Goal: Find specific page/section: Find specific page/section

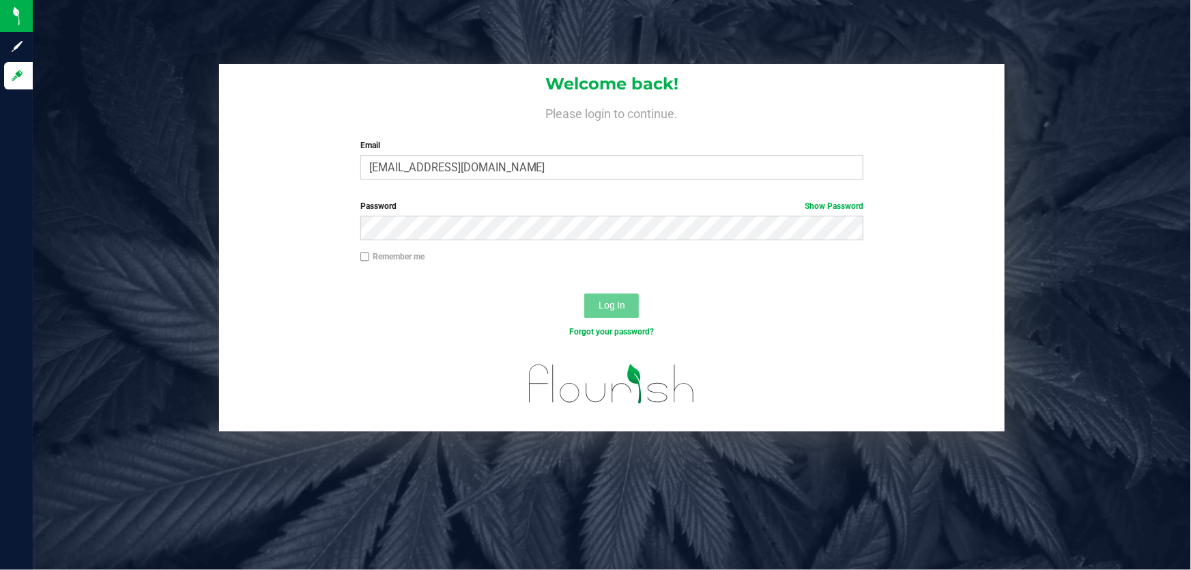
type input "[EMAIL_ADDRESS][DOMAIN_NAME]"
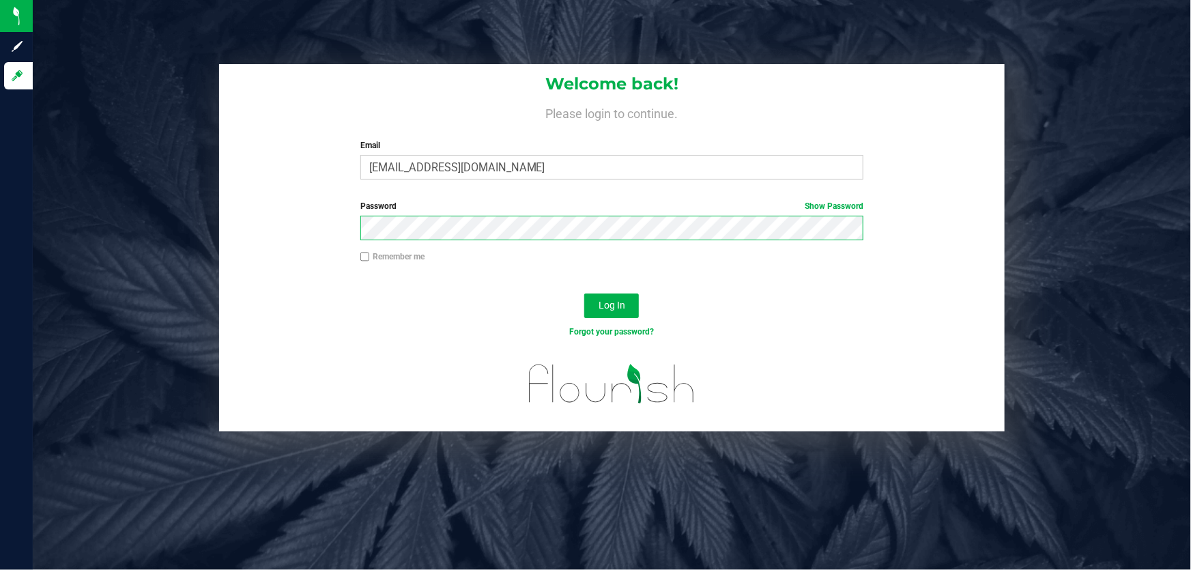
click at [584, 293] on button "Log In" at bounding box center [611, 305] width 55 height 25
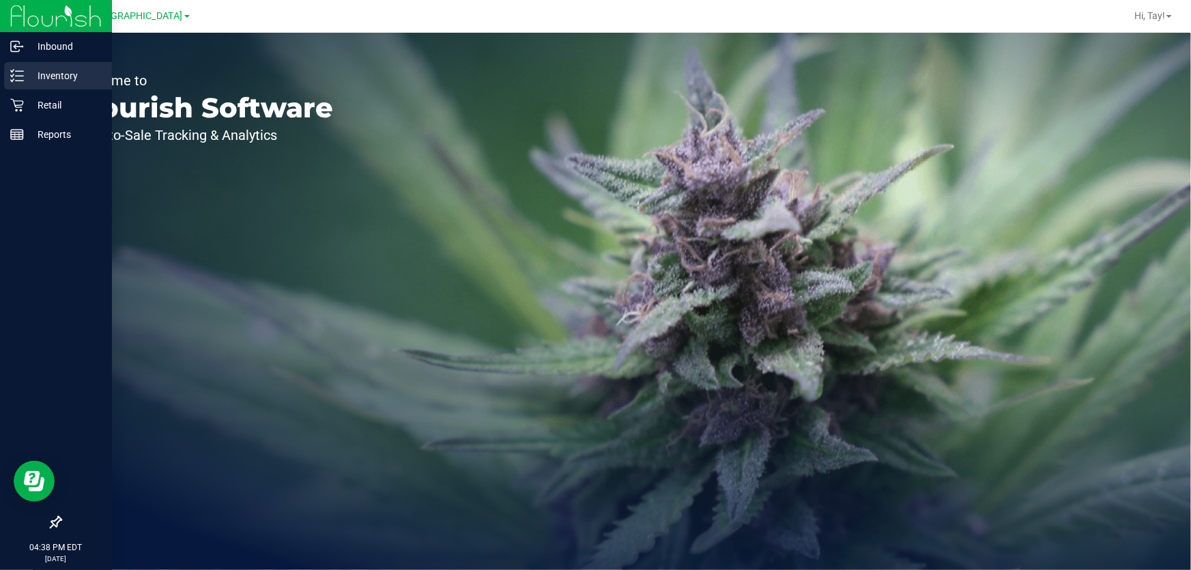
click at [64, 81] on p "Inventory" at bounding box center [65, 76] width 82 height 16
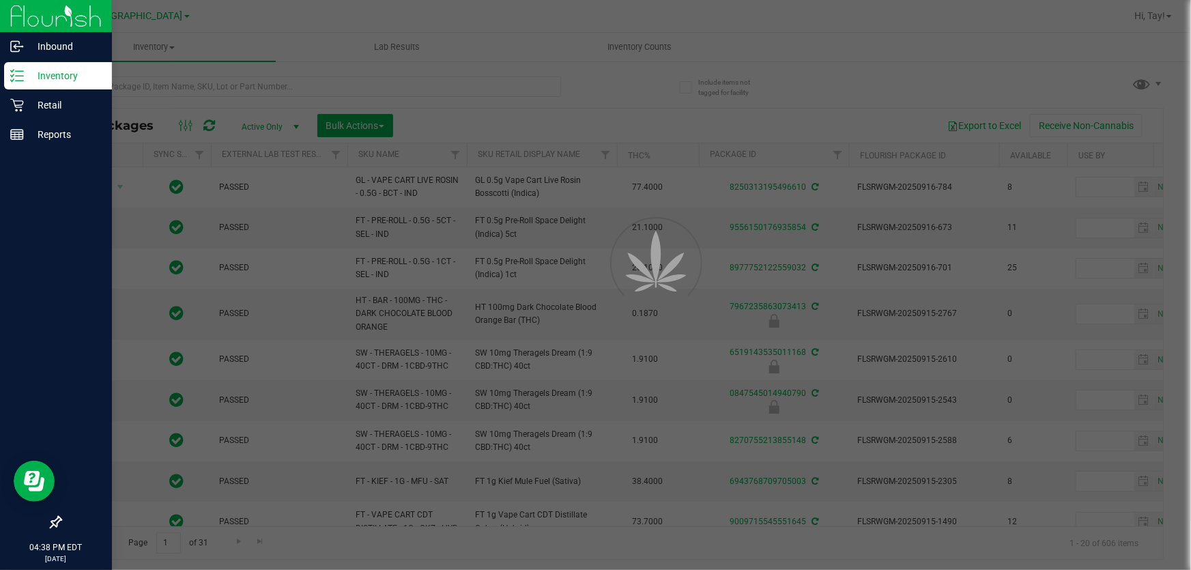
type input "[DATE]"
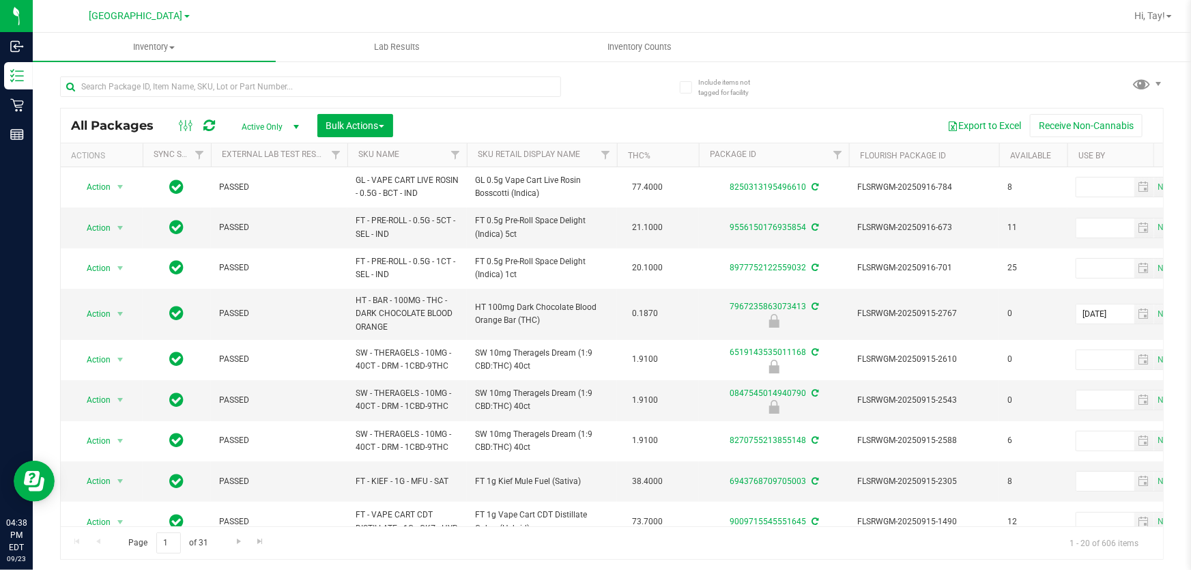
click at [583, 157] on th "Sku Retail Display Name" at bounding box center [542, 155] width 150 height 24
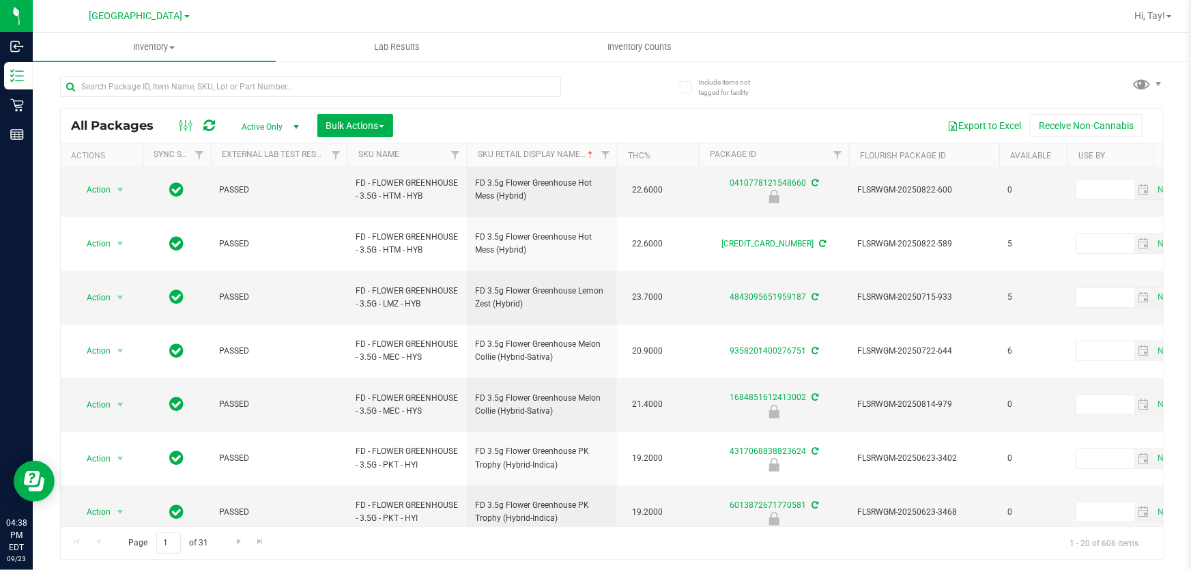
scroll to position [458, 0]
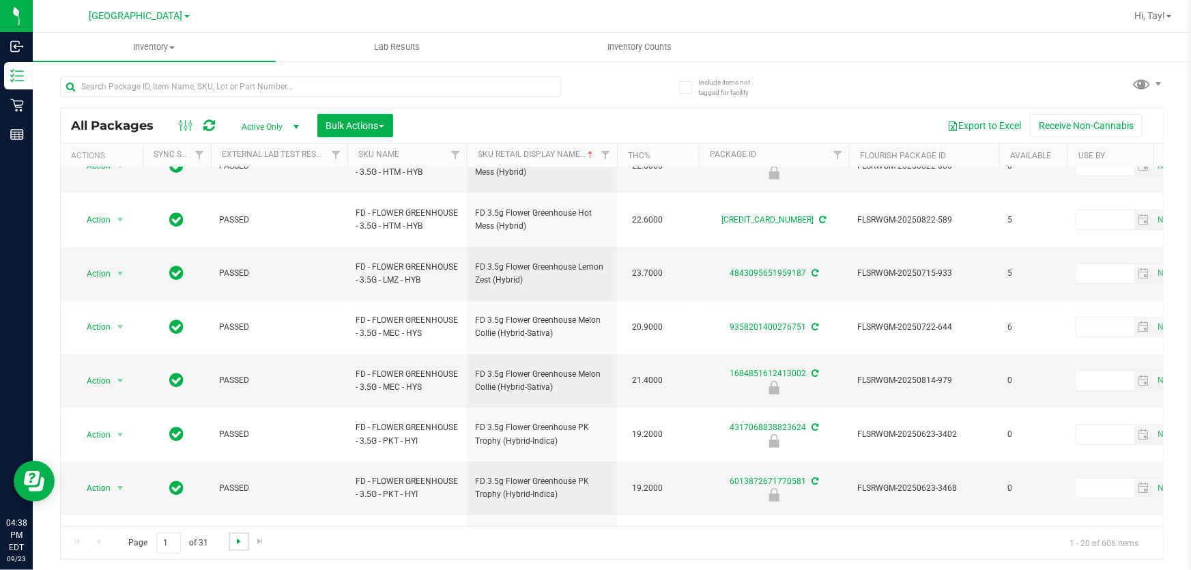
click at [240, 541] on span "Go to the next page" at bounding box center [238, 541] width 11 height 11
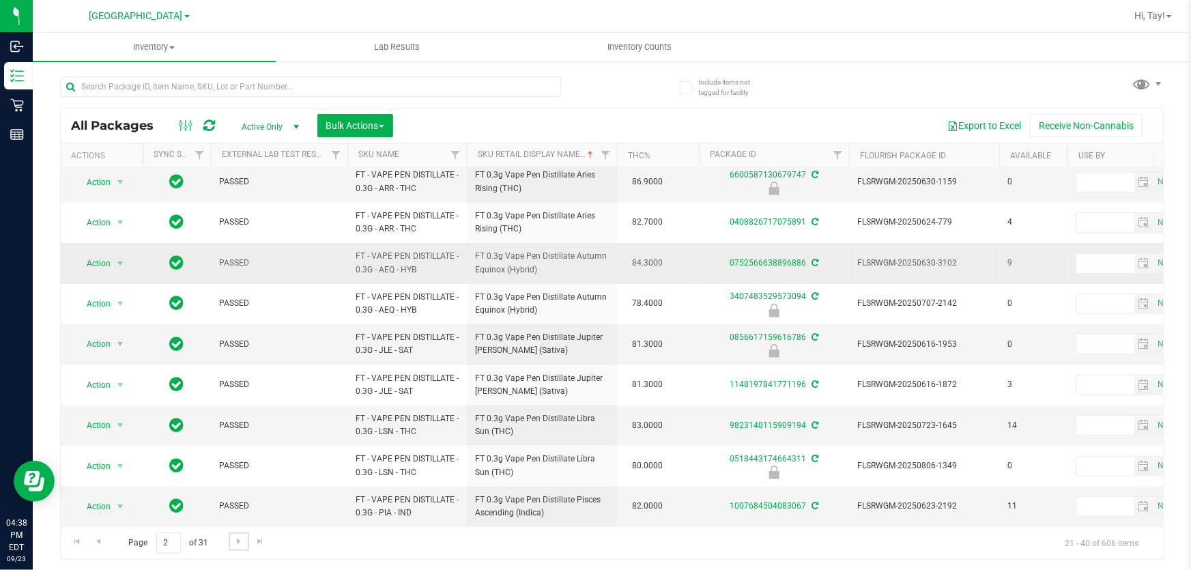
scroll to position [458, 0]
click at [235, 546] on span "Go to the next page" at bounding box center [238, 541] width 11 height 11
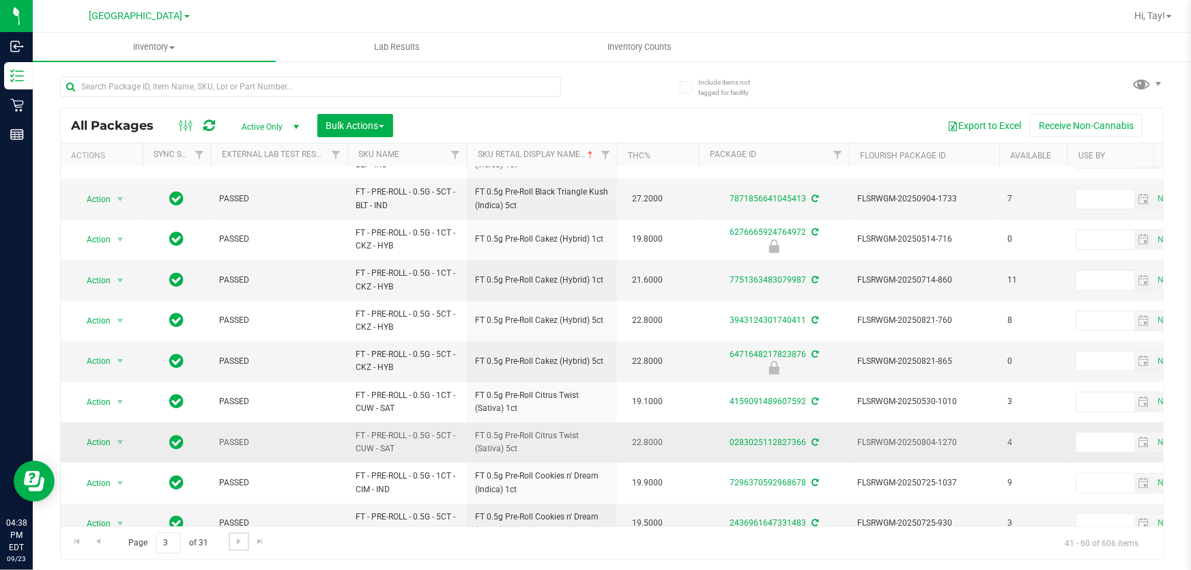
scroll to position [458, 0]
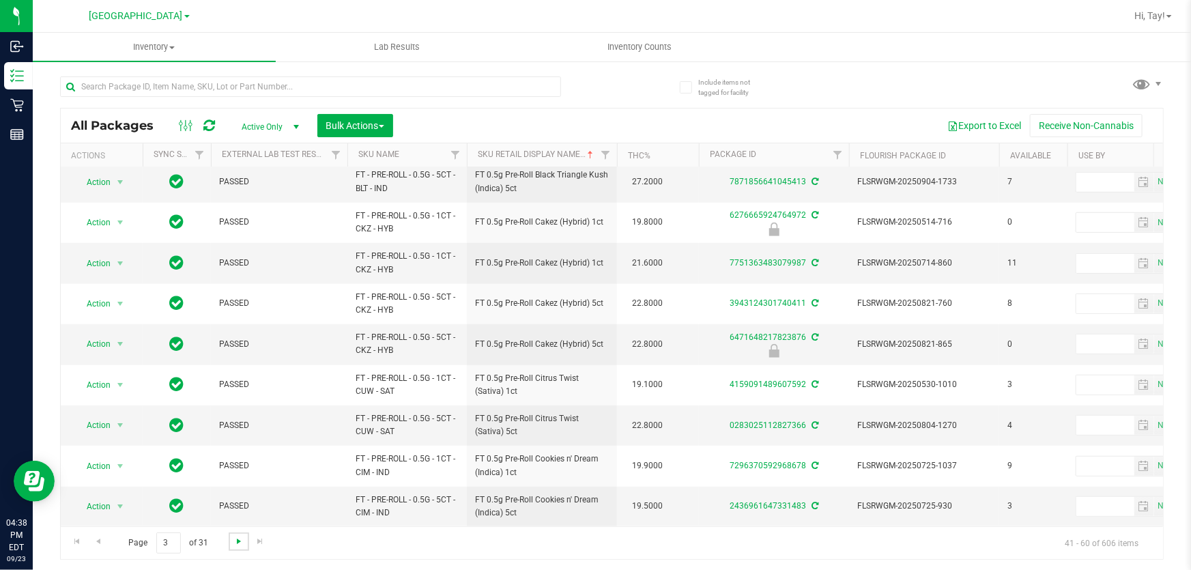
click at [241, 545] on span "Go to the next page" at bounding box center [238, 541] width 11 height 11
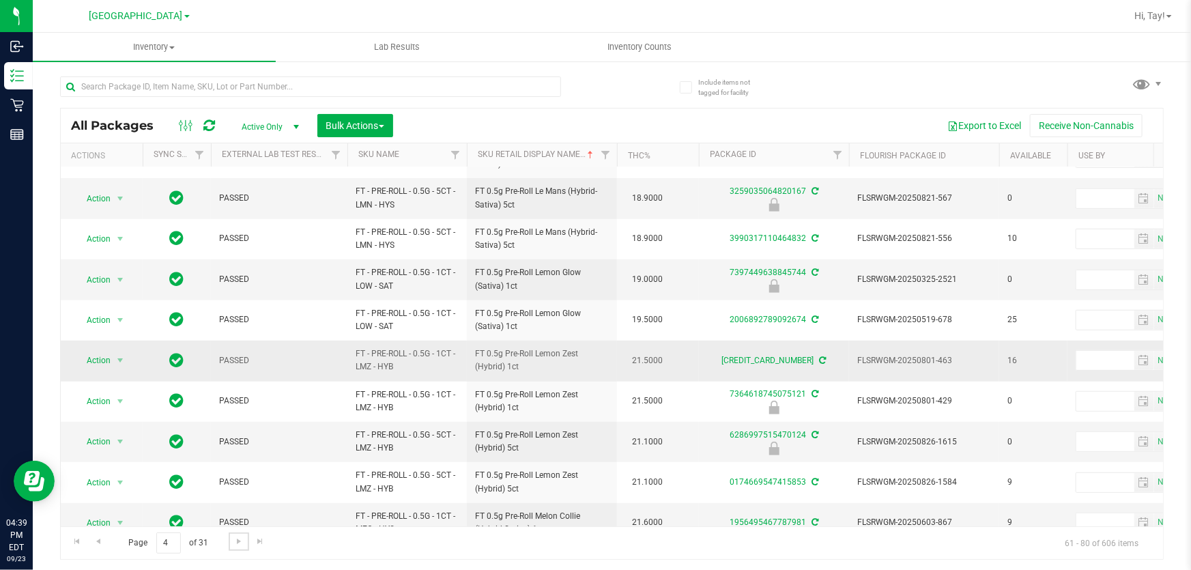
scroll to position [458, 0]
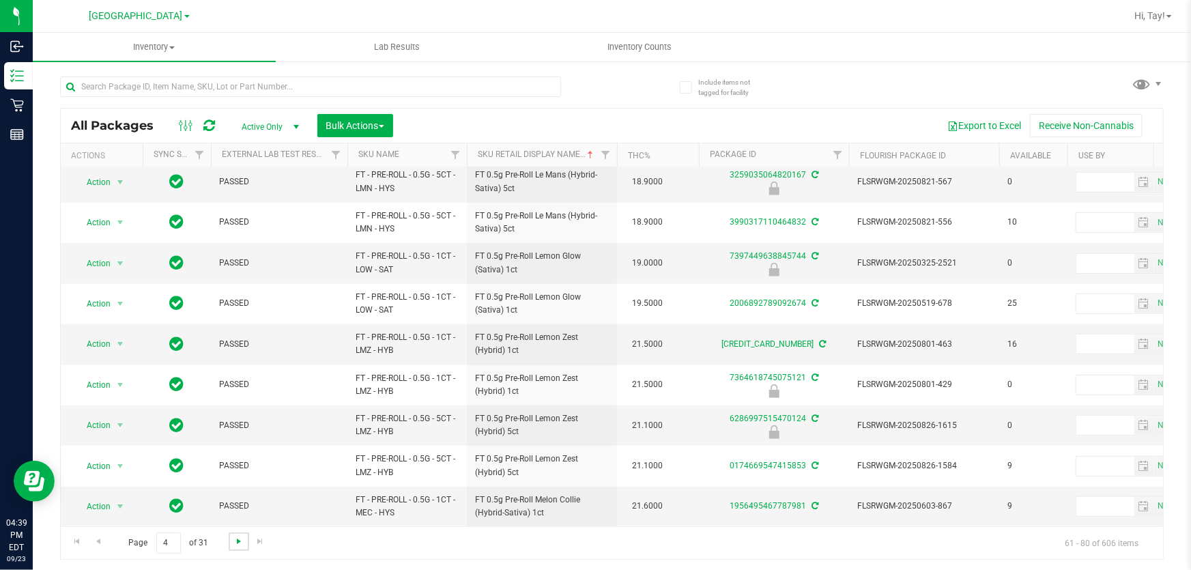
click at [238, 540] on span "Go to the next page" at bounding box center [238, 541] width 11 height 11
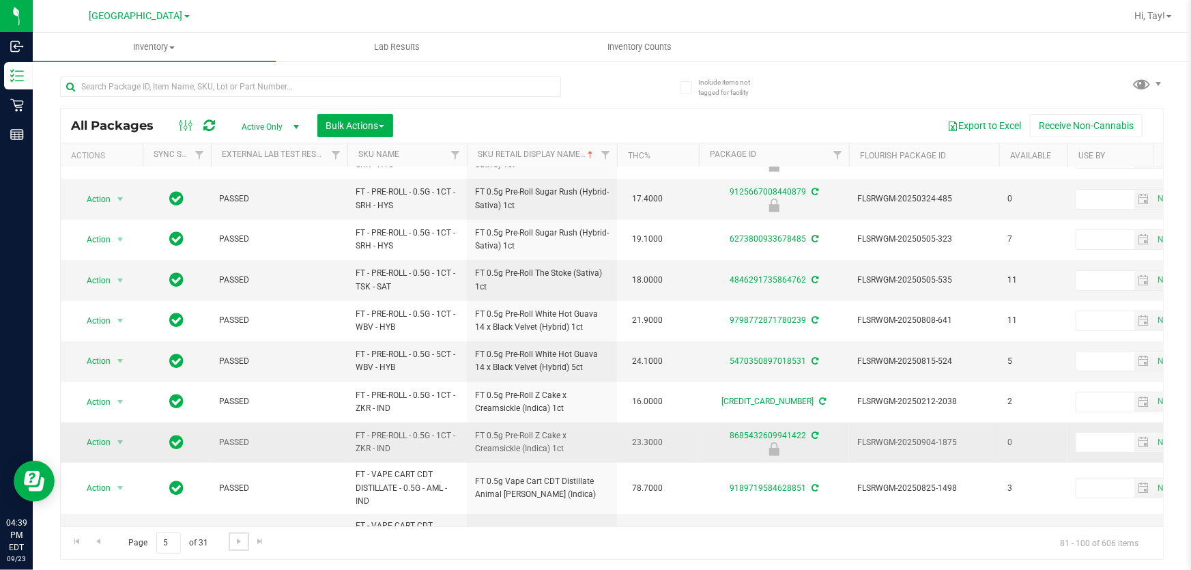
scroll to position [479, 0]
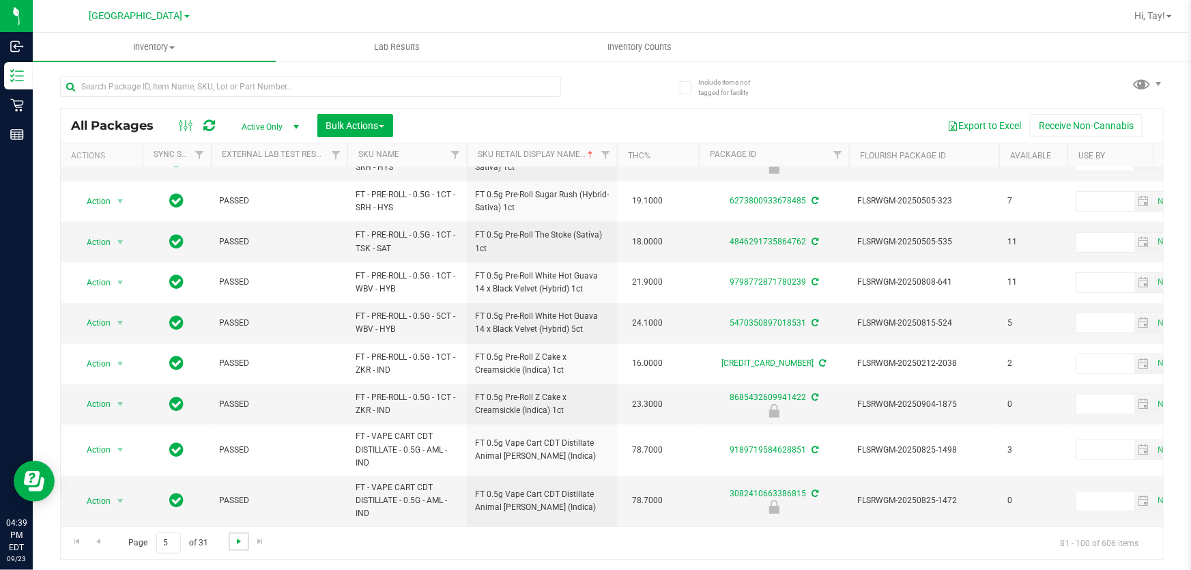
click at [239, 543] on span "Go to the next page" at bounding box center [238, 541] width 11 height 11
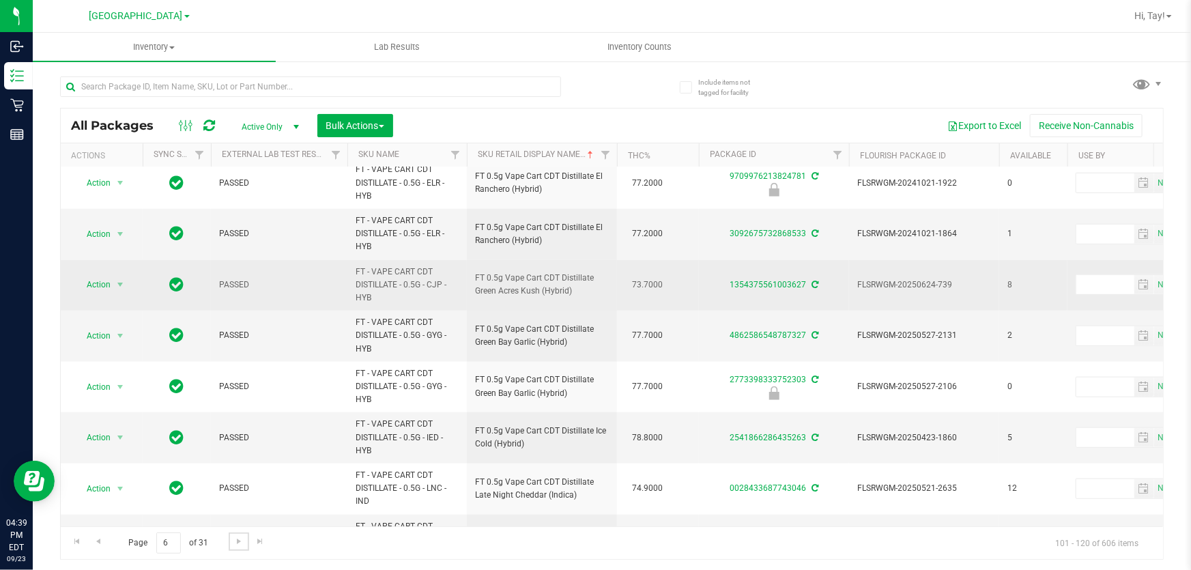
scroll to position [666, 0]
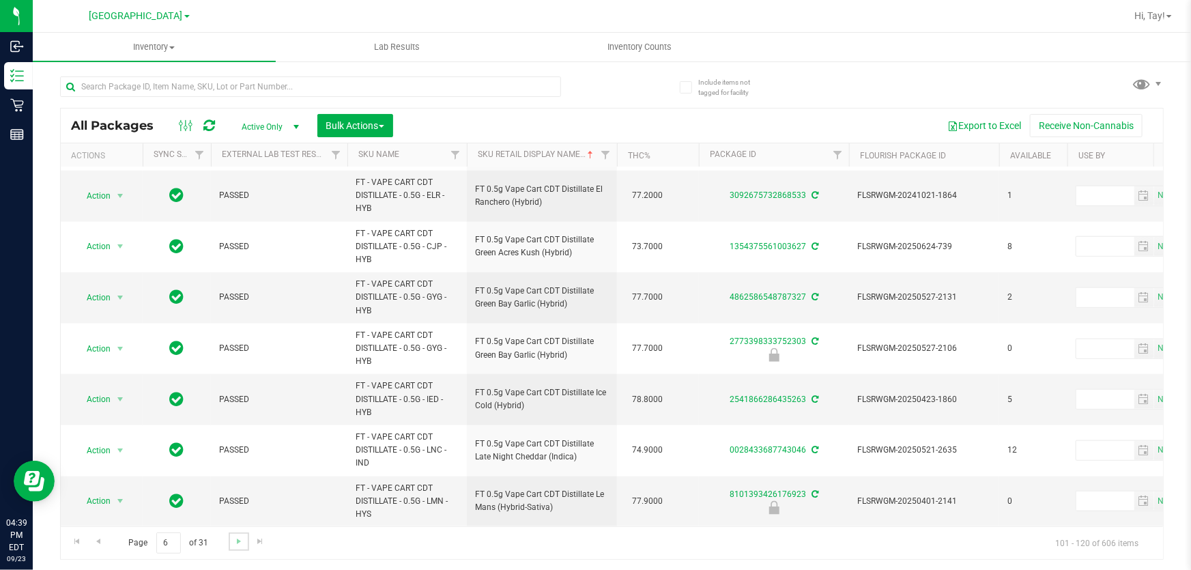
click at [231, 539] on link "Go to the next page" at bounding box center [239, 541] width 20 height 18
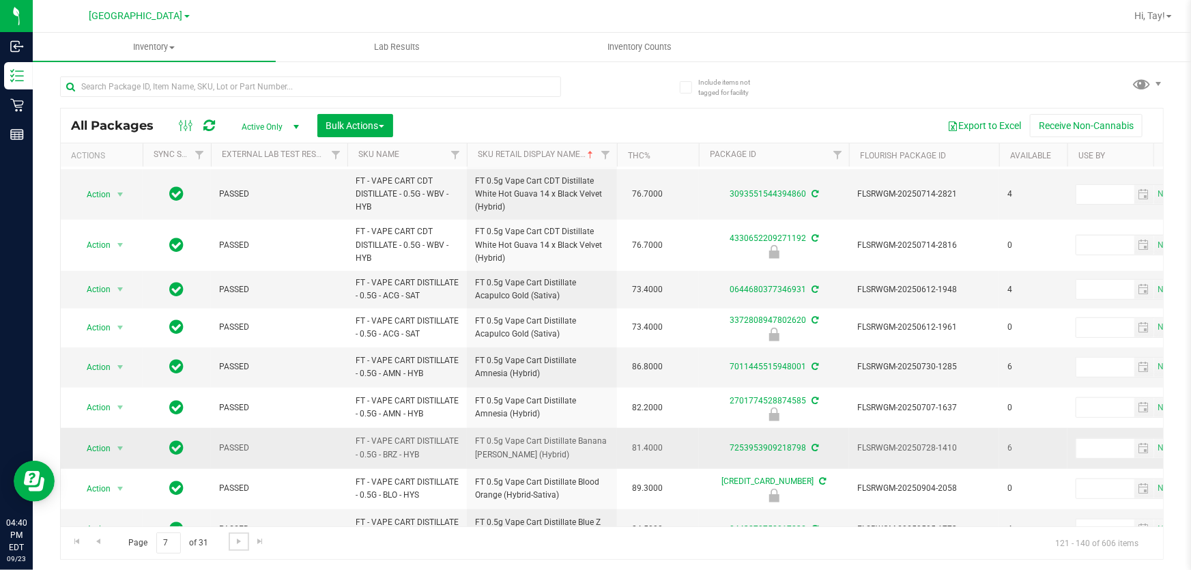
scroll to position [588, 0]
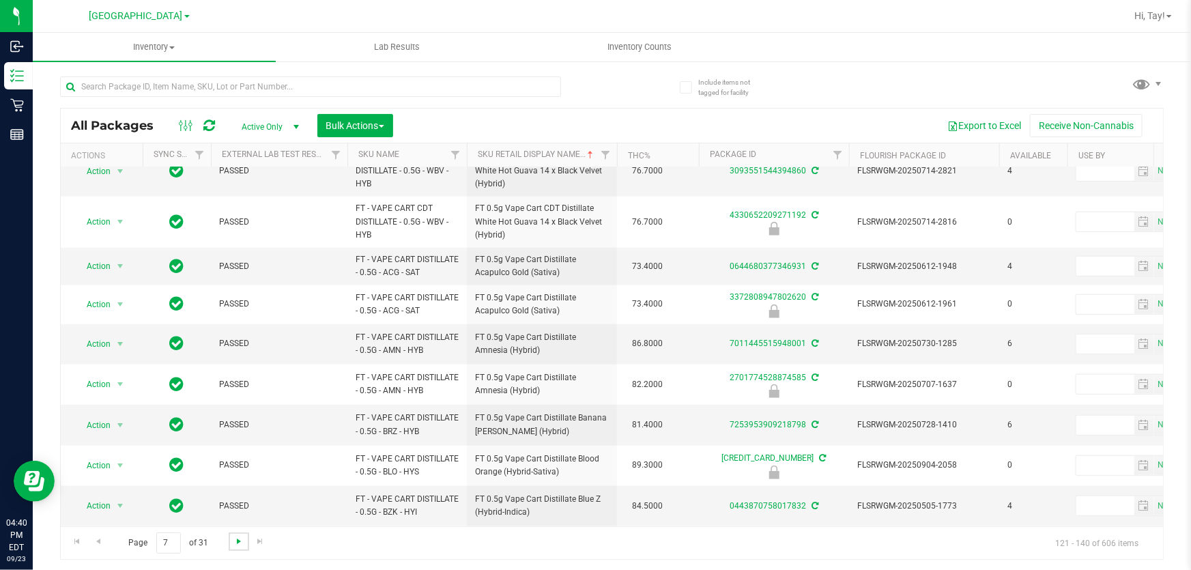
click at [242, 545] on span "Go to the next page" at bounding box center [238, 541] width 11 height 11
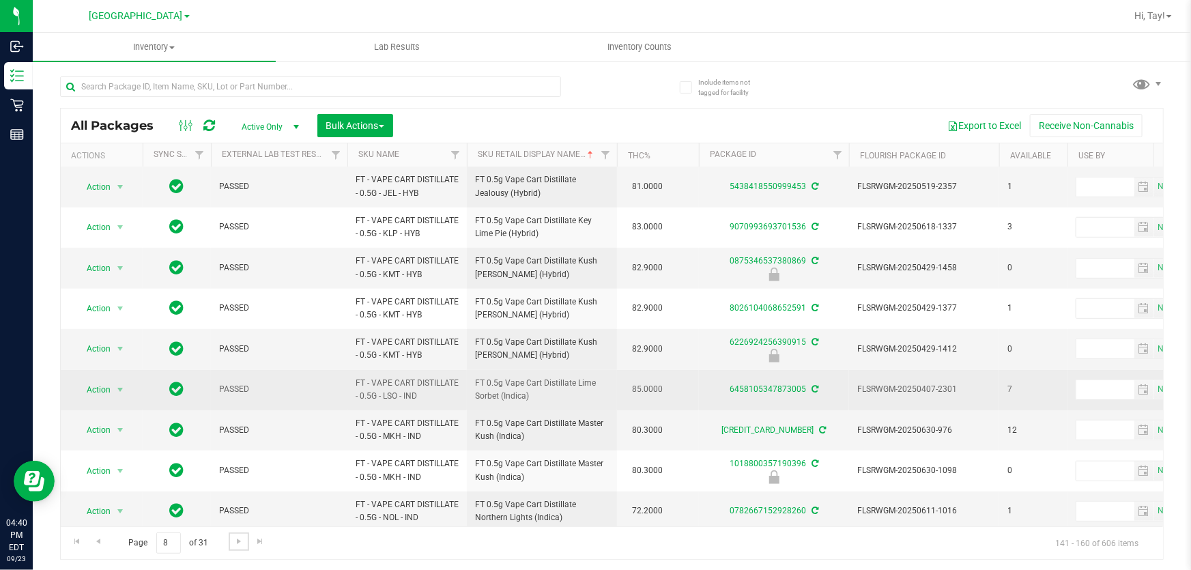
scroll to position [458, 0]
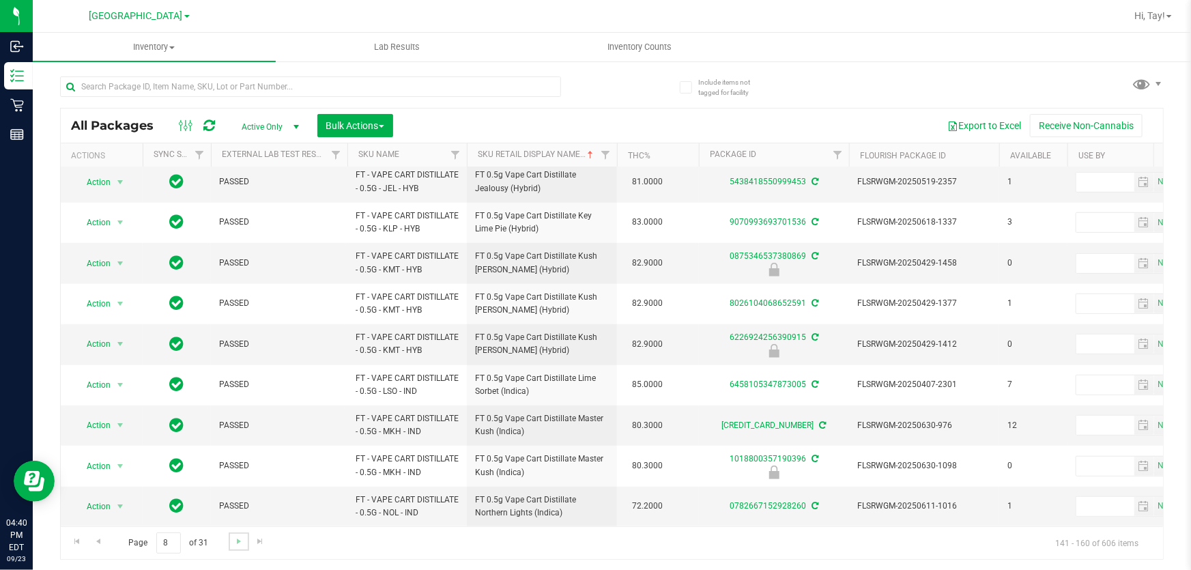
click at [238, 533] on link "Go to the next page" at bounding box center [239, 541] width 20 height 18
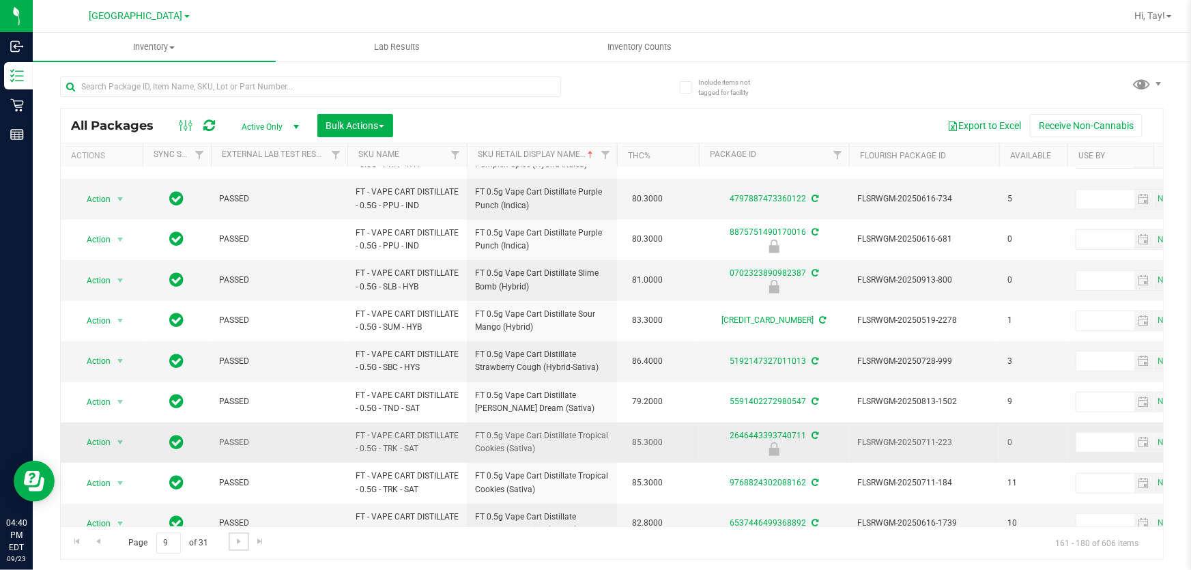
scroll to position [472, 0]
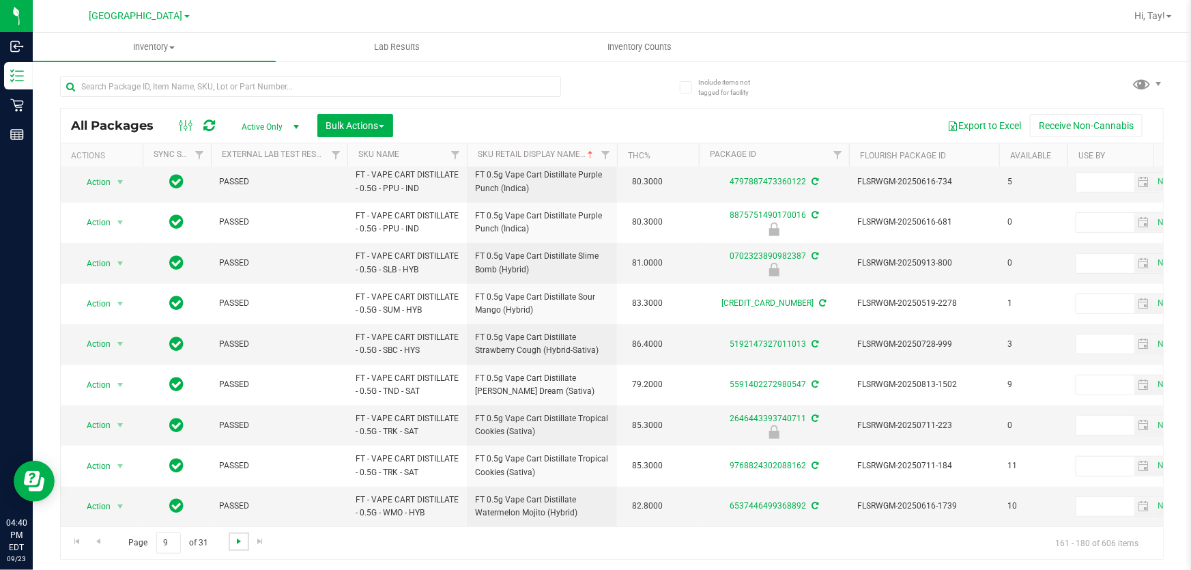
click at [234, 542] on span "Go to the next page" at bounding box center [238, 541] width 11 height 11
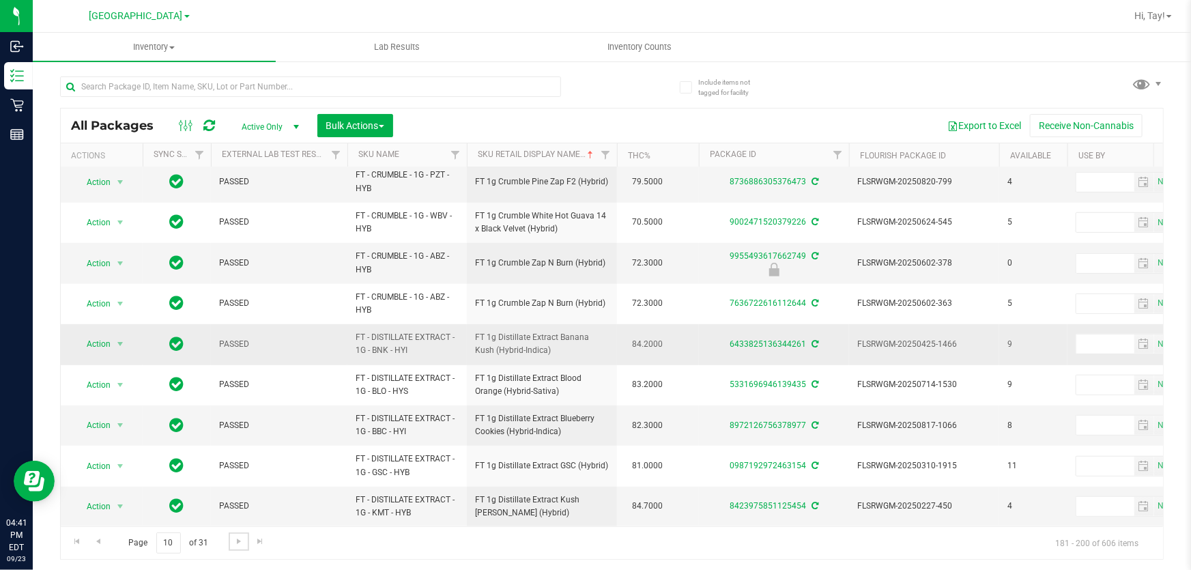
scroll to position [458, 0]
click at [233, 543] on span "Go to the next page" at bounding box center [238, 541] width 11 height 11
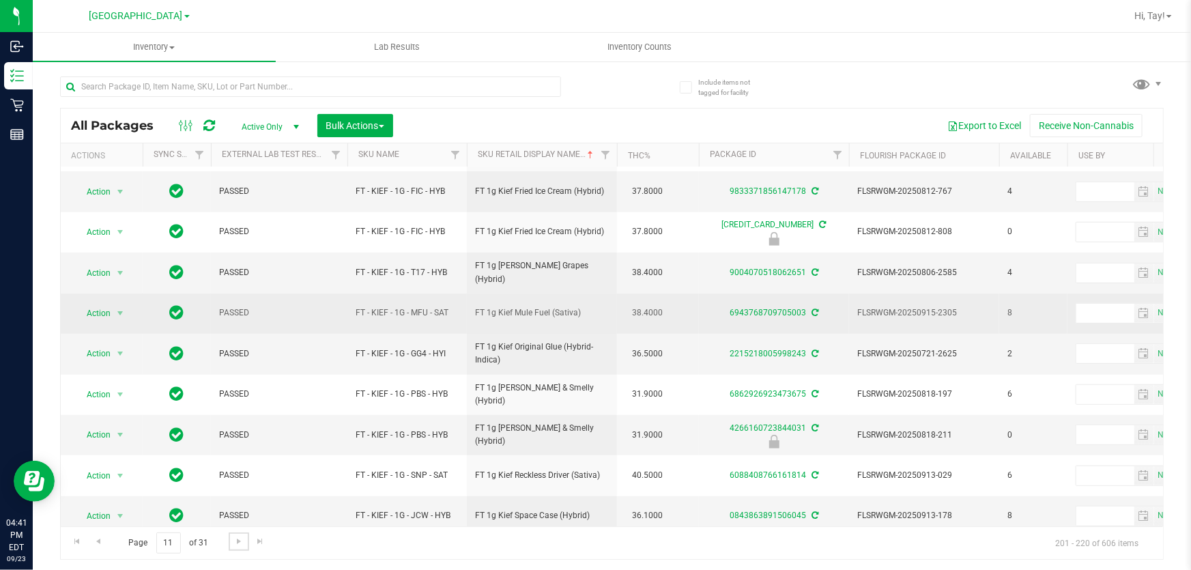
scroll to position [458, 0]
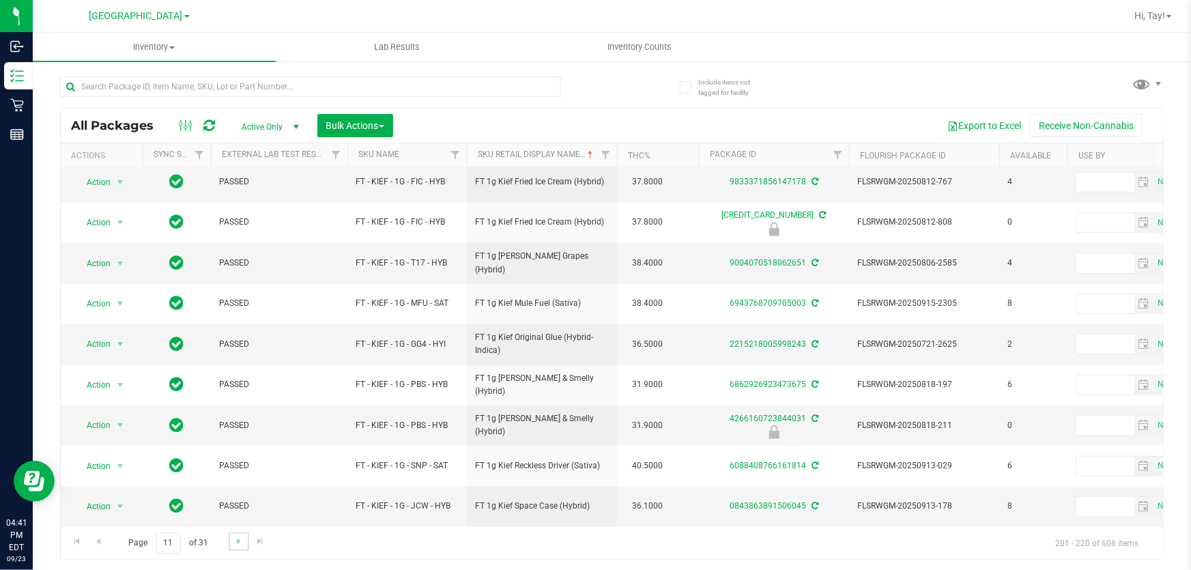
click at [240, 546] on link "Go to the next page" at bounding box center [239, 541] width 20 height 18
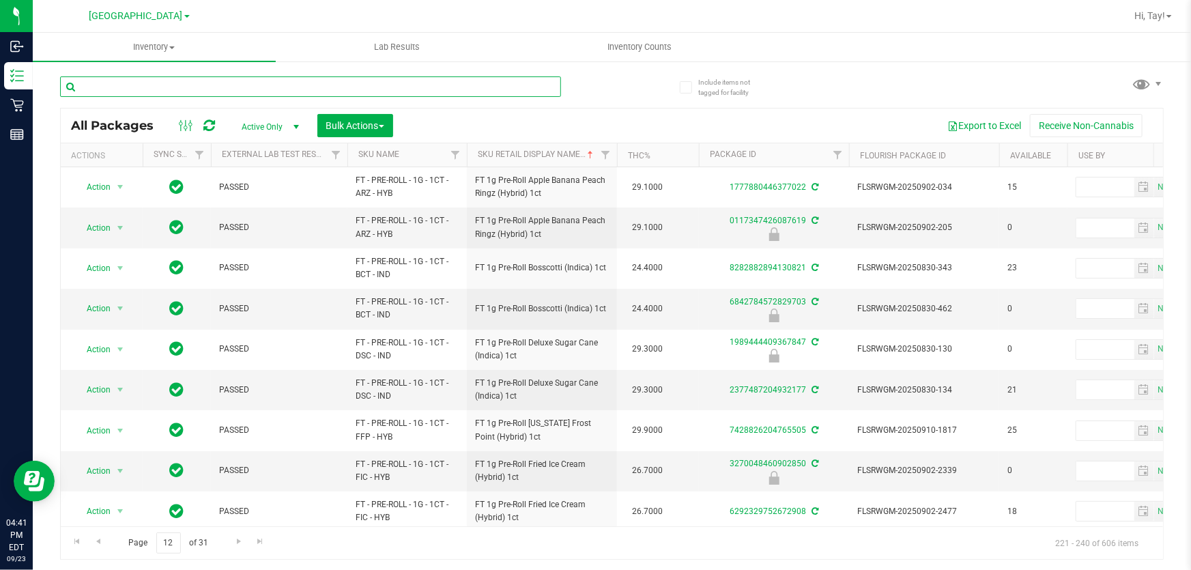
click at [436, 89] on input "text" at bounding box center [310, 86] width 501 height 20
type input "mint"
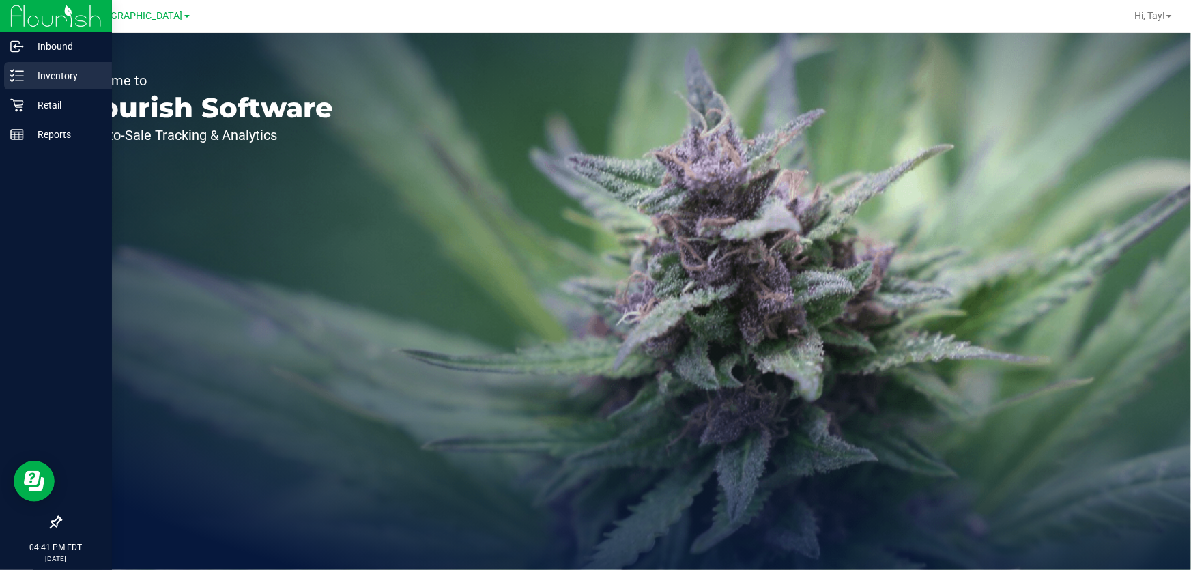
click at [23, 84] on div "Inventory" at bounding box center [58, 75] width 108 height 27
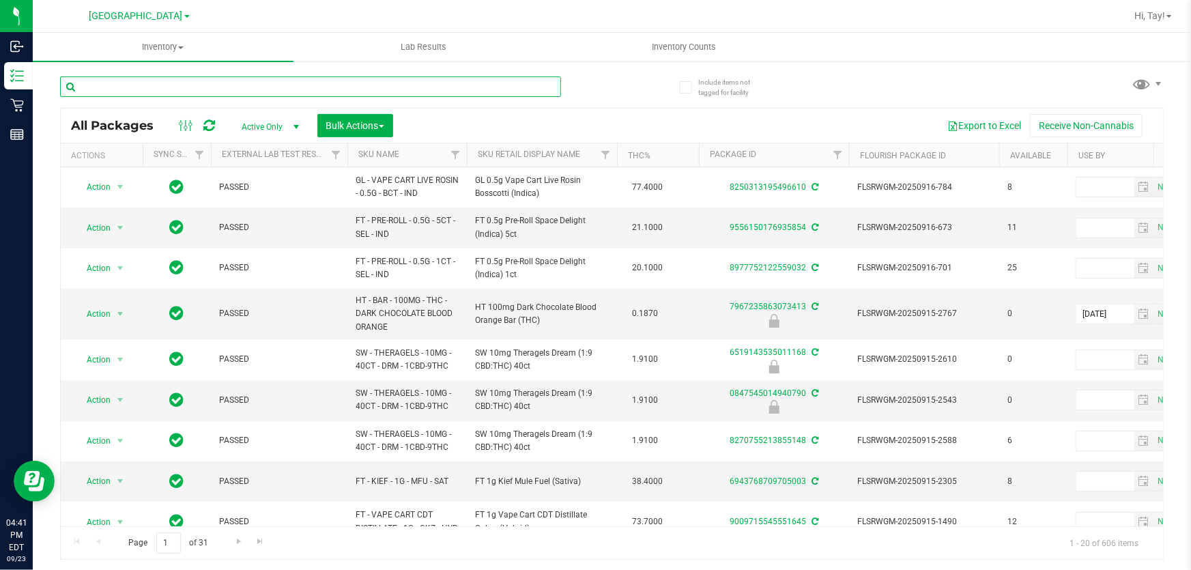
click at [161, 83] on input "text" at bounding box center [310, 86] width 501 height 20
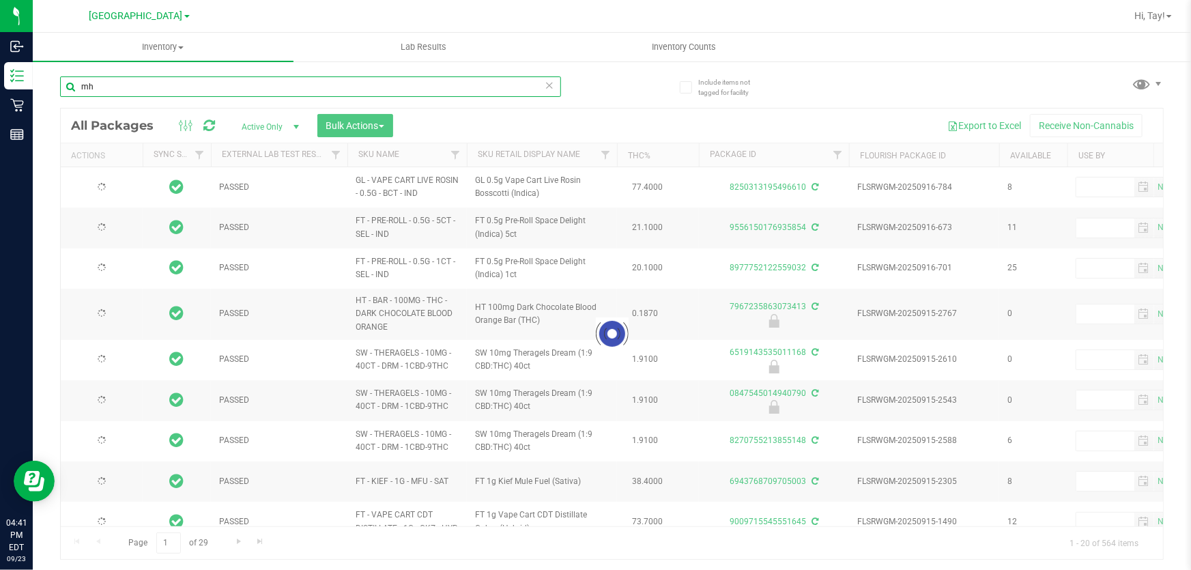
type input "m"
type input "[DATE]"
type input "mkh"
